Goal: Information Seeking & Learning: Learn about a topic

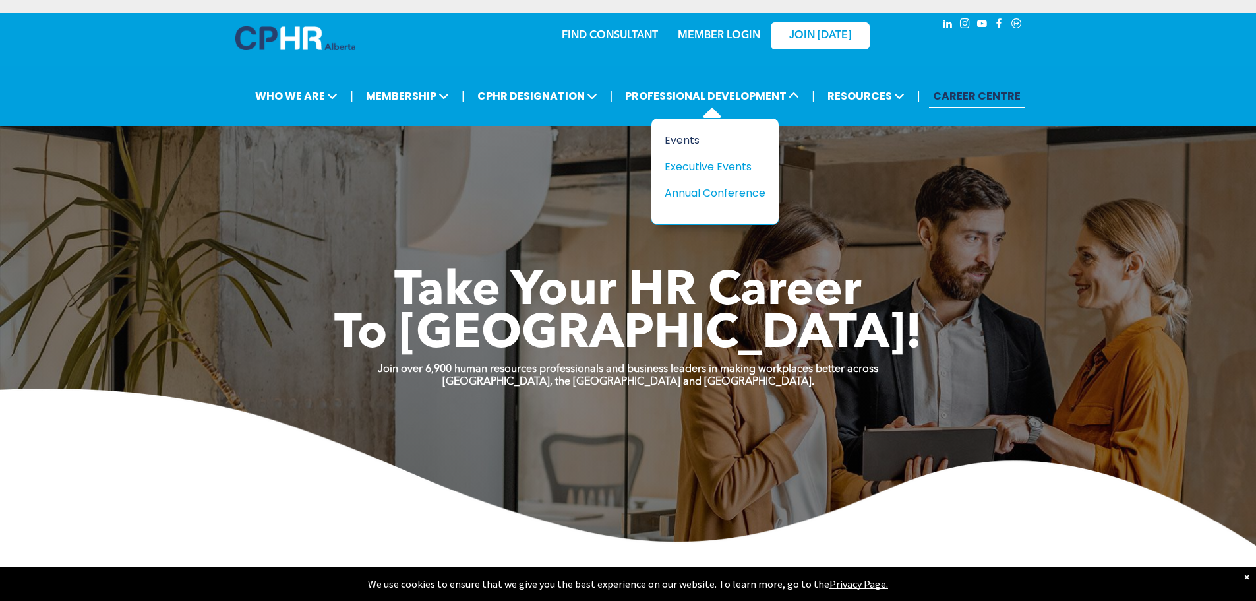
click at [700, 141] on div "Events" at bounding box center [710, 140] width 91 height 16
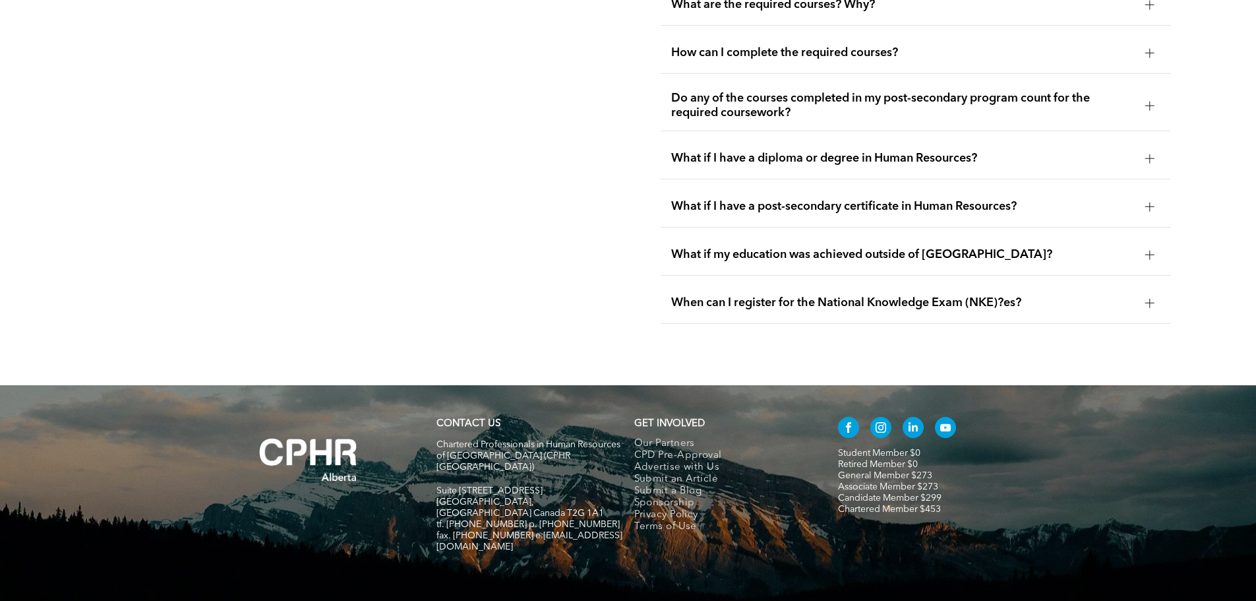
scroll to position [2543, 0]
